Goal: Task Accomplishment & Management: Use online tool/utility

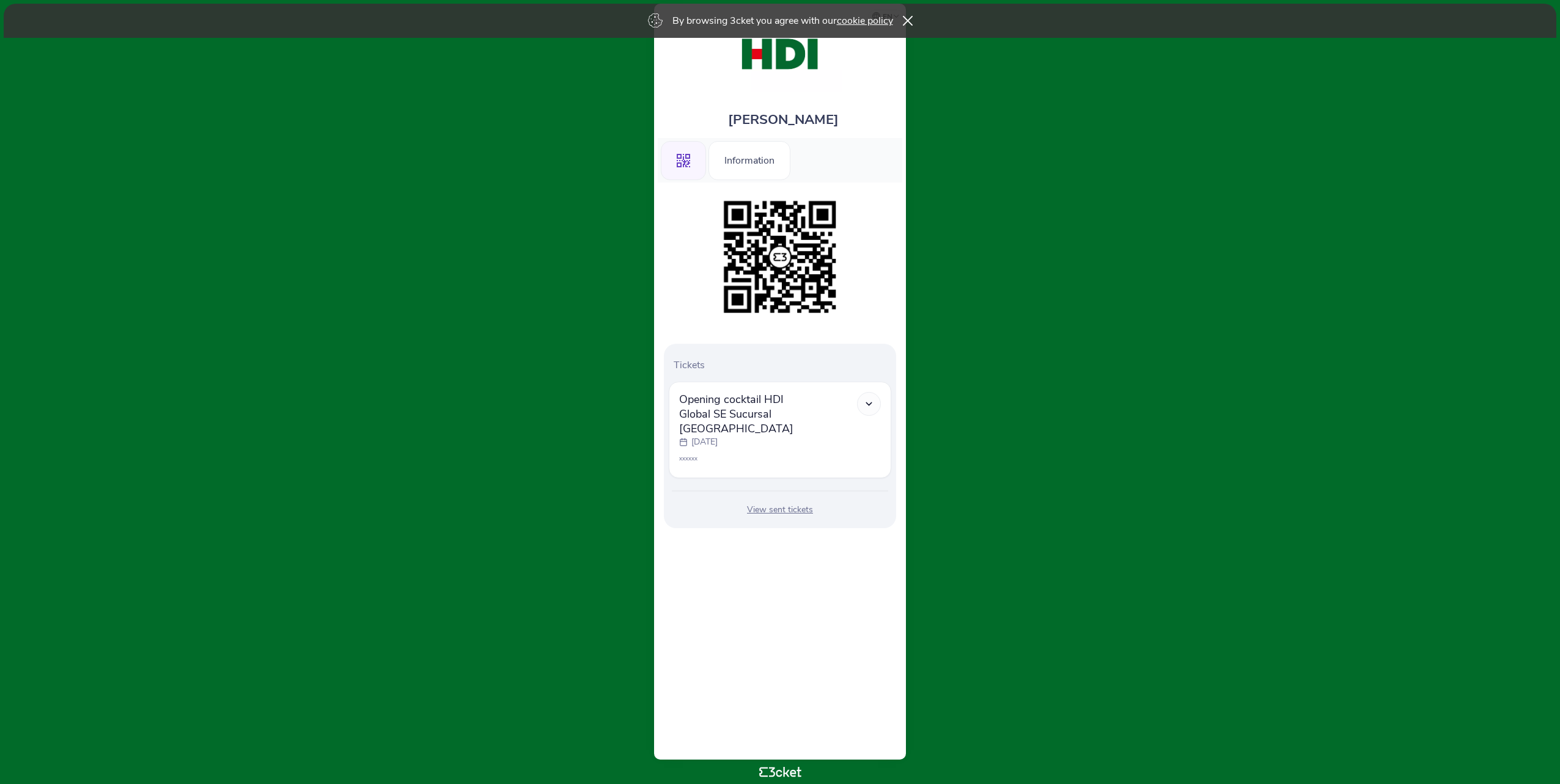
click at [683, 163] on icon ".st0{fill-rule:evenodd;clip-rule:evenodd;}" at bounding box center [684, 161] width 14 height 14
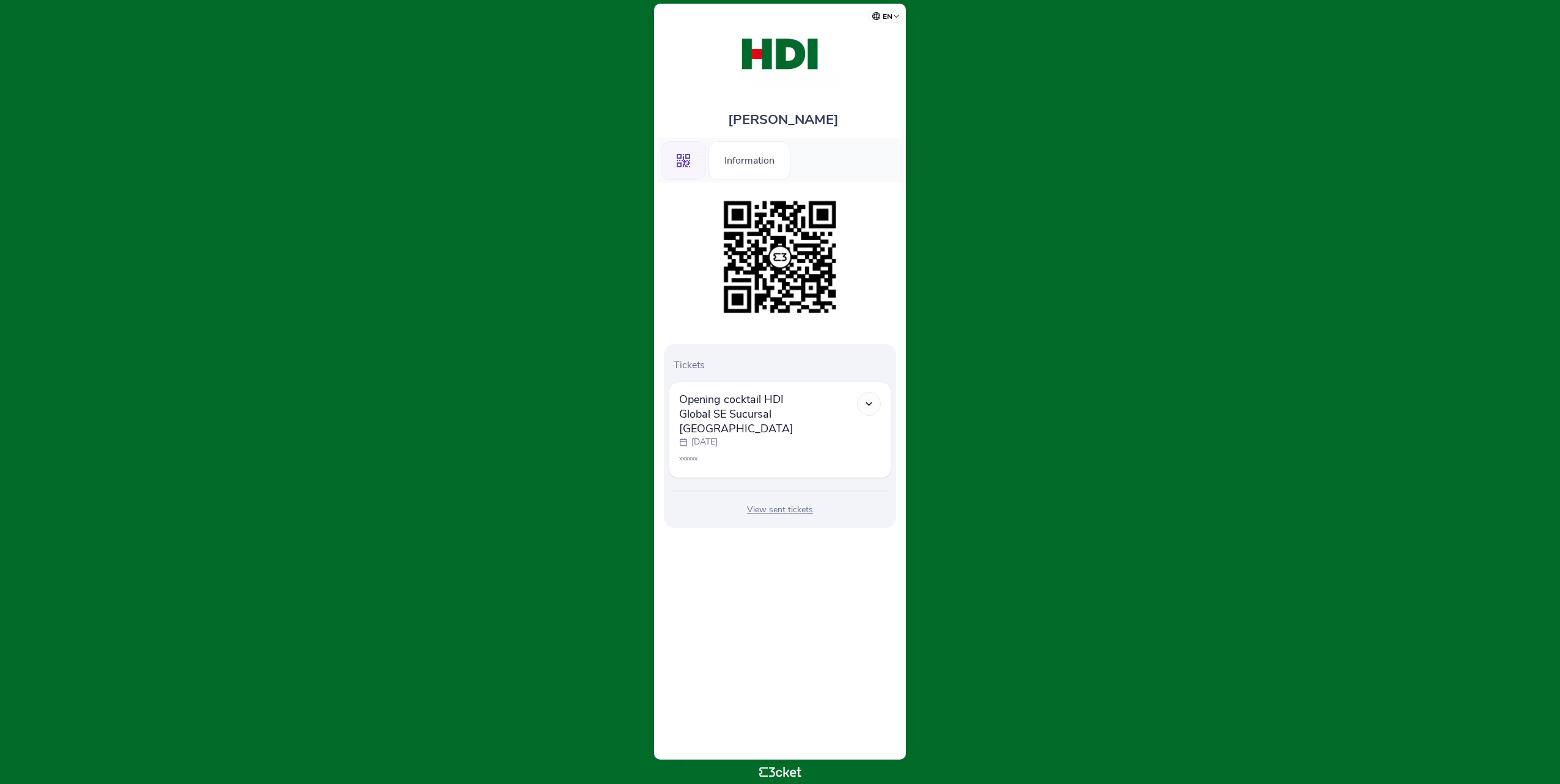
click at [871, 404] on icon at bounding box center [868, 404] width 11 height 11
click at [690, 311] on div at bounding box center [780, 257] width 232 height 124
click at [732, 162] on div "Information" at bounding box center [749, 161] width 82 height 39
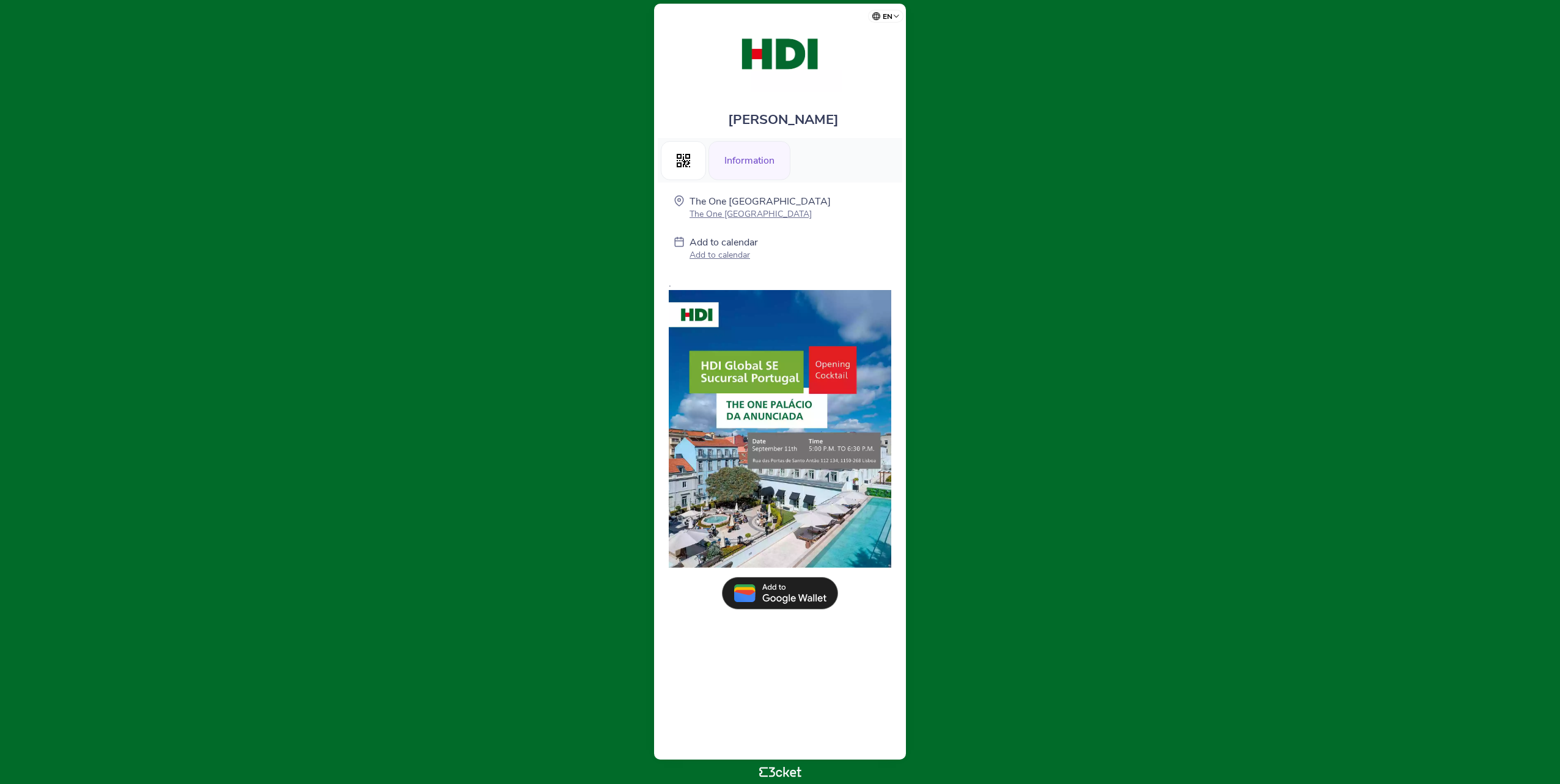
click at [706, 257] on p "Add to calendar" at bounding box center [723, 255] width 68 height 12
click at [725, 253] on p "Add to calendar" at bounding box center [723, 255] width 68 height 12
click at [781, 600] on img at bounding box center [780, 593] width 116 height 33
